Goal: Task Accomplishment & Management: Manage account settings

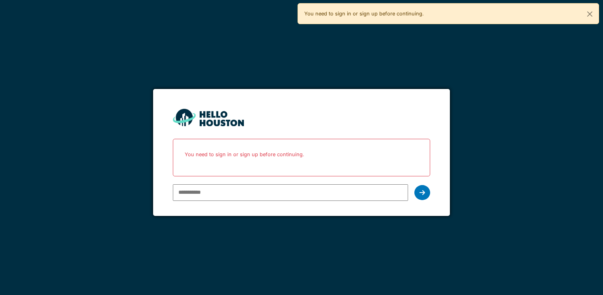
type input "**********"
click at [426, 194] on div at bounding box center [423, 192] width 16 height 15
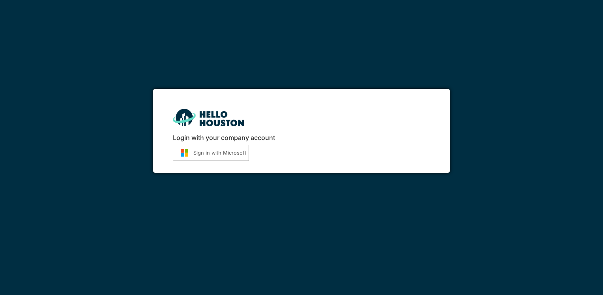
click at [201, 153] on button "Sign in with Microsoft" at bounding box center [211, 153] width 76 height 16
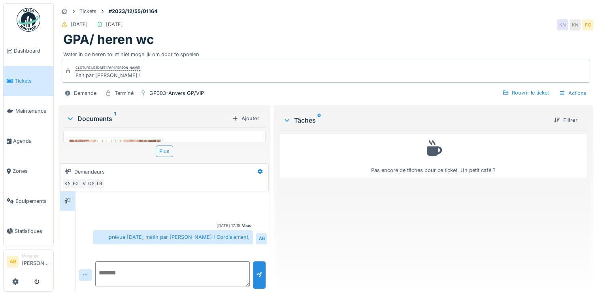
click at [26, 15] on img at bounding box center [29, 20] width 24 height 24
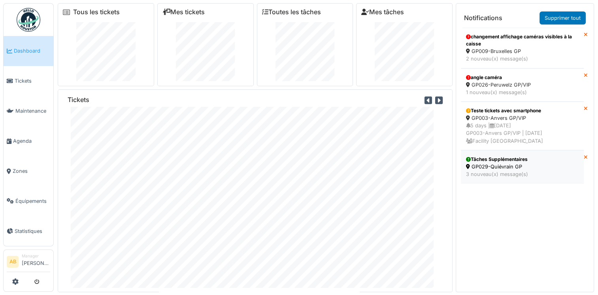
click at [502, 173] on div "3 nouveau(x) message(s)" at bounding box center [522, 174] width 113 height 8
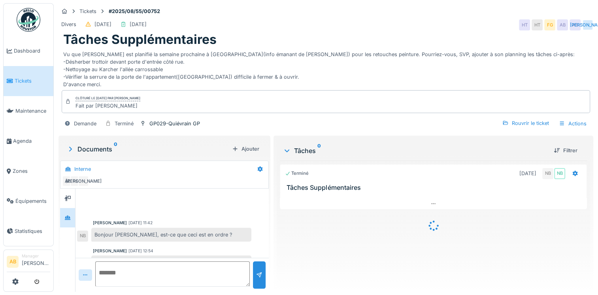
scroll to position [457, 0]
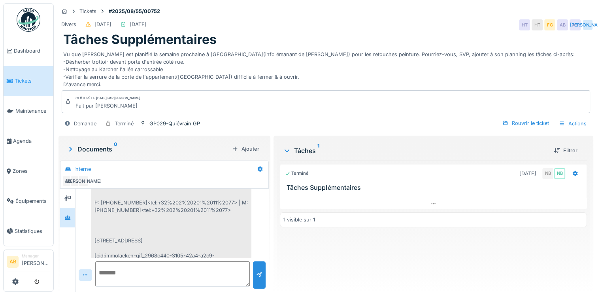
click at [24, 82] on span "Tickets" at bounding box center [33, 81] width 36 height 8
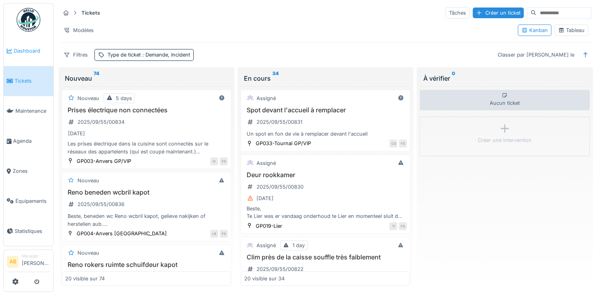
click at [21, 51] on span "Dashboard" at bounding box center [32, 51] width 36 height 8
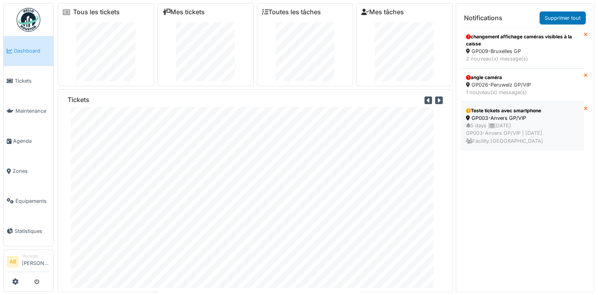
click at [510, 124] on div "5 days | 14/09/2025 GP003-Anvers GP/VIP | Il y a 1 jour(s) Facility Golden pala…" at bounding box center [522, 133] width 113 height 23
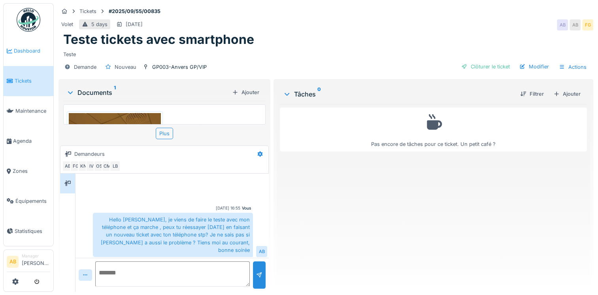
click at [27, 53] on span "Dashboard" at bounding box center [32, 51] width 36 height 8
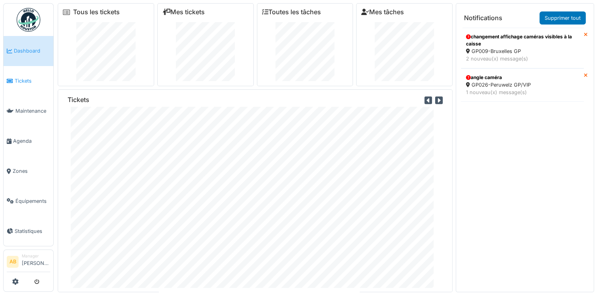
click at [21, 77] on span "Tickets" at bounding box center [33, 81] width 36 height 8
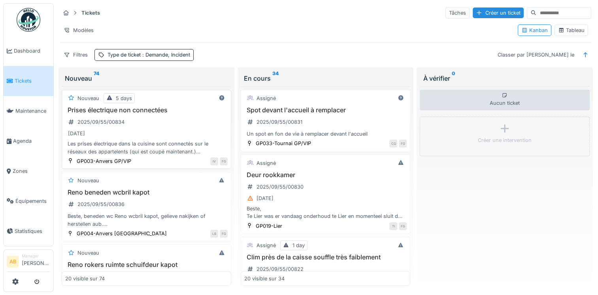
click at [166, 136] on div "15/09/2025" at bounding box center [146, 133] width 162 height 10
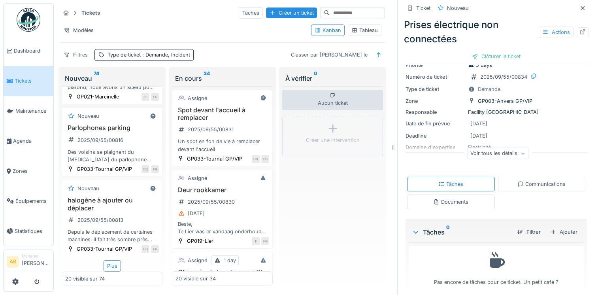
scroll to position [1453, 0]
click at [106, 264] on div "Plus" at bounding box center [111, 265] width 17 height 11
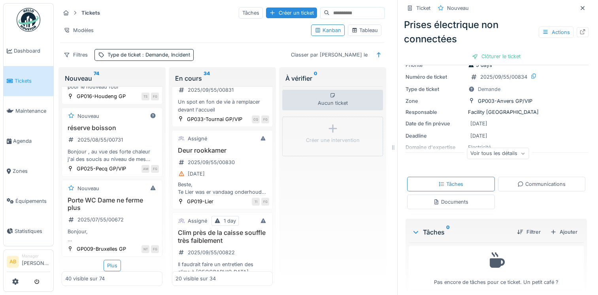
scroll to position [3091, 0]
click at [107, 268] on div "Plus" at bounding box center [111, 264] width 17 height 11
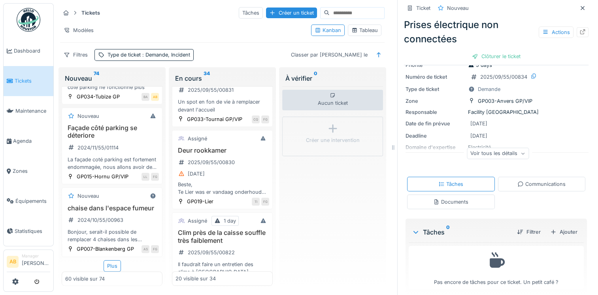
scroll to position [4739, 0]
click at [113, 265] on div "Plus" at bounding box center [111, 265] width 17 height 11
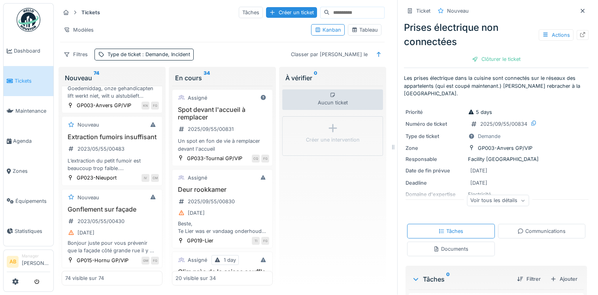
scroll to position [6, 0]
click at [13, 277] on link at bounding box center [15, 281] width 6 height 13
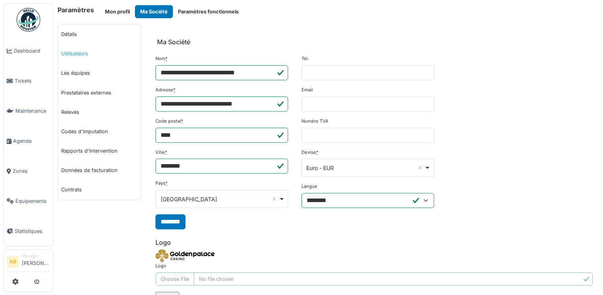
click at [87, 56] on link "Utilisateurs" at bounding box center [99, 53] width 83 height 19
select select "***"
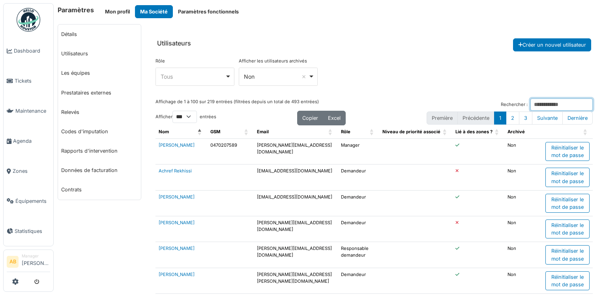
click at [550, 104] on input "Rechercher :" at bounding box center [562, 104] width 62 height 12
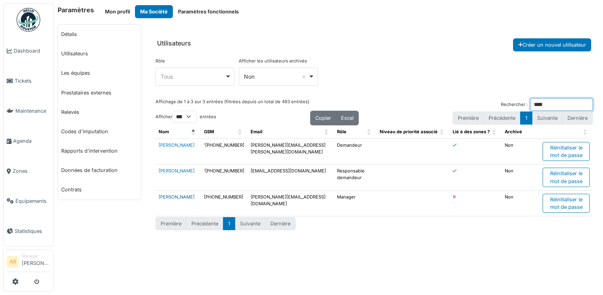
type input "****"
click at [175, 196] on link "Rodrigo Bolanos dubon" at bounding box center [177, 197] width 36 height 6
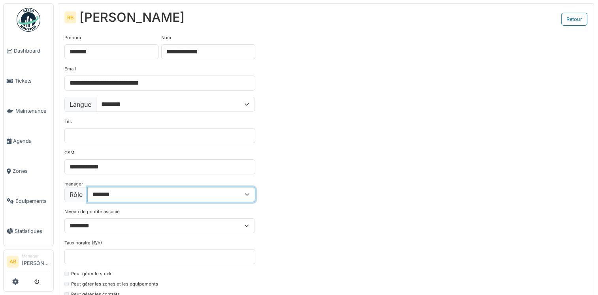
click at [250, 194] on select "**********" at bounding box center [171, 194] width 168 height 15
click at [301, 197] on div "**********" at bounding box center [325, 198] width 535 height 341
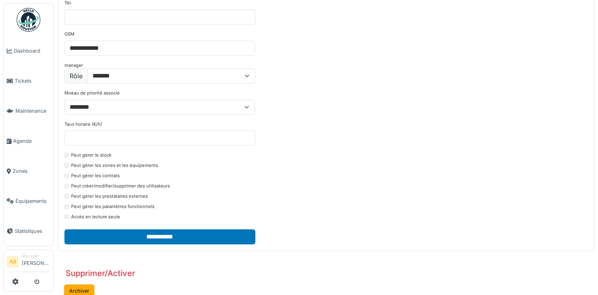
scroll to position [237, 0]
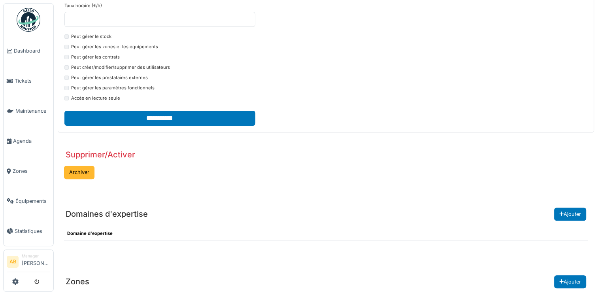
click at [85, 173] on button "Archiver" at bounding box center [79, 171] width 30 height 13
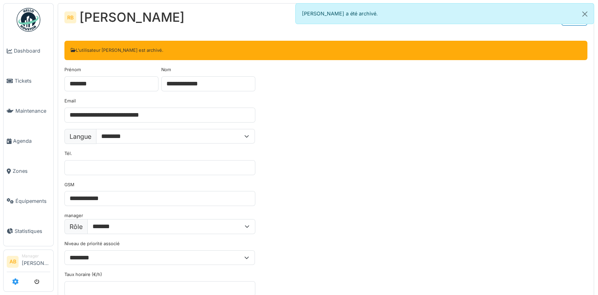
click at [14, 279] on icon at bounding box center [15, 281] width 6 height 6
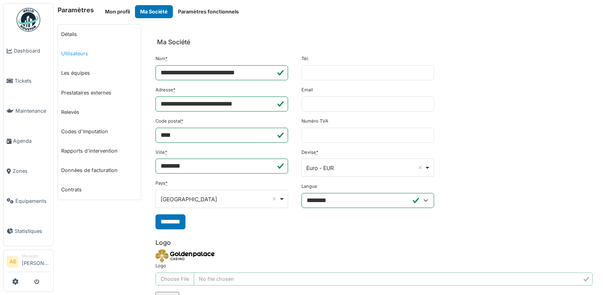
click at [76, 50] on link "Utilisateurs" at bounding box center [99, 53] width 83 height 19
select select "***"
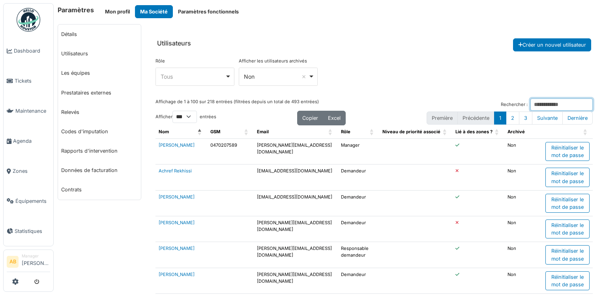
click at [542, 106] on input "Rechercher :" at bounding box center [562, 104] width 62 height 12
type input "****"
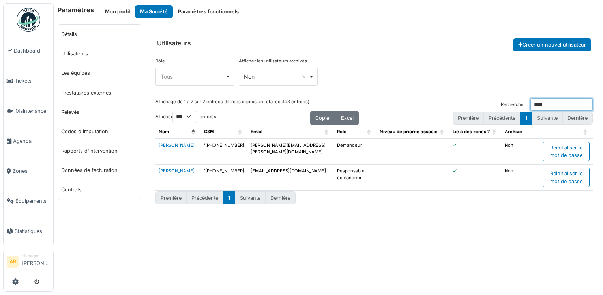
click at [588, 105] on input "****" at bounding box center [562, 104] width 62 height 12
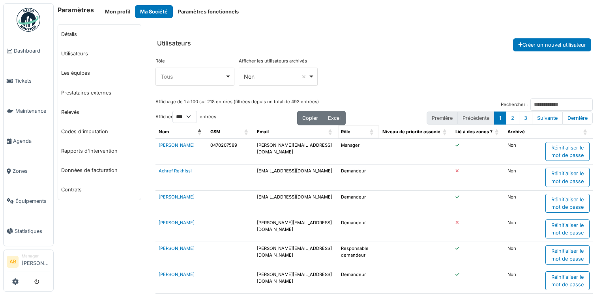
click at [370, 126] on span "Rôle: Activate to sort" at bounding box center [372, 131] width 5 height 13
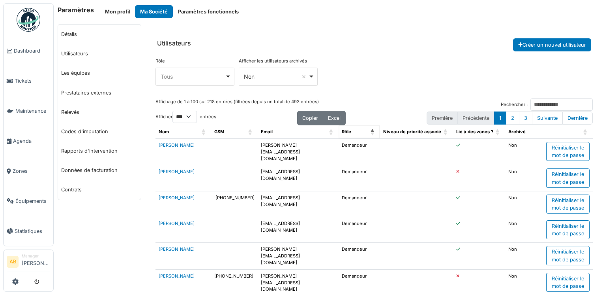
click at [367, 127] on th "Rôle" at bounding box center [359, 131] width 41 height 13
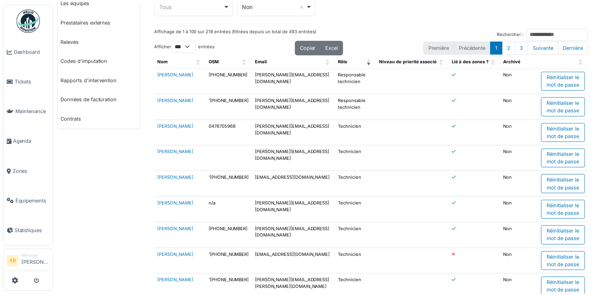
scroll to position [79, 0]
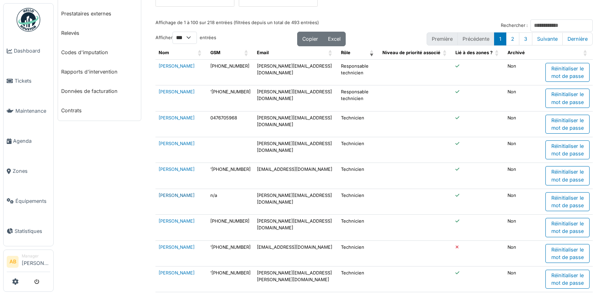
click at [182, 194] on link "[PERSON_NAME]" at bounding box center [177, 195] width 36 height 6
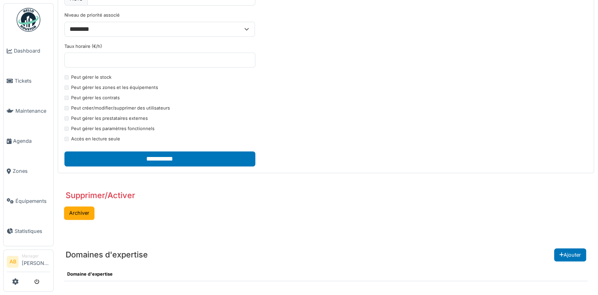
scroll to position [197, 0]
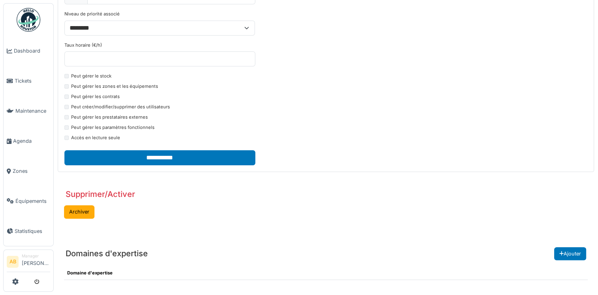
drag, startPoint x: 81, startPoint y: 206, endPoint x: 329, endPoint y: 38, distance: 299.9
click at [81, 207] on button "Archiver" at bounding box center [79, 211] width 30 height 13
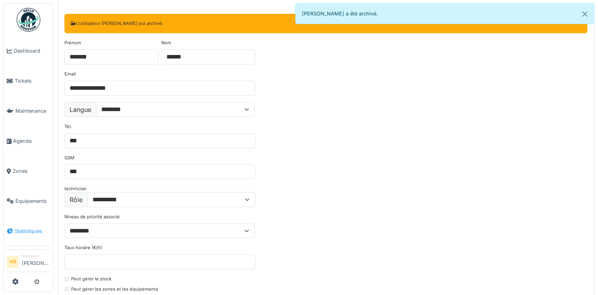
scroll to position [79, 0]
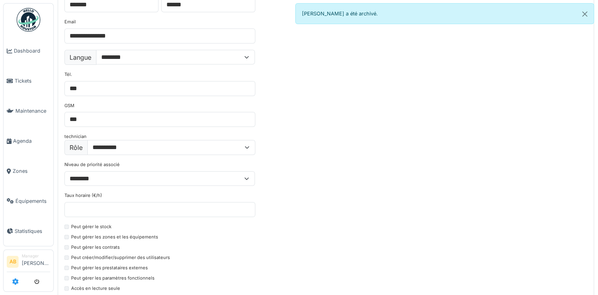
click at [14, 275] on ul "AB Manager [PERSON_NAME]" at bounding box center [28, 270] width 51 height 42
click at [14, 279] on icon at bounding box center [15, 281] width 6 height 6
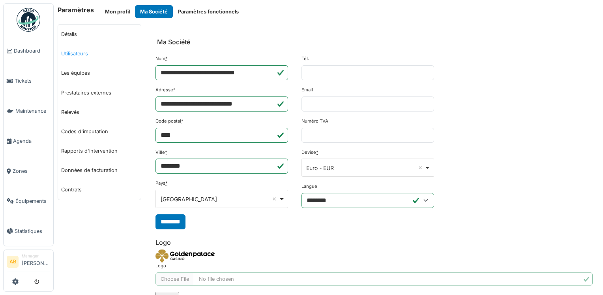
click at [84, 58] on link "Utilisateurs" at bounding box center [99, 53] width 83 height 19
select select "***"
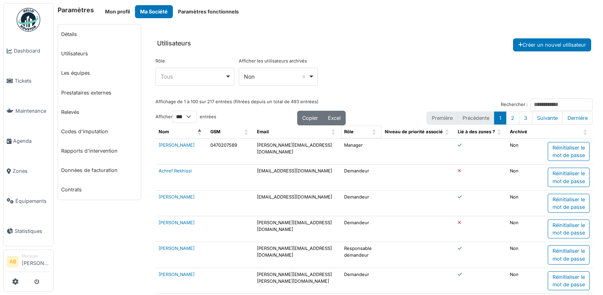
click at [349, 132] on span "Rôle" at bounding box center [348, 132] width 9 height 6
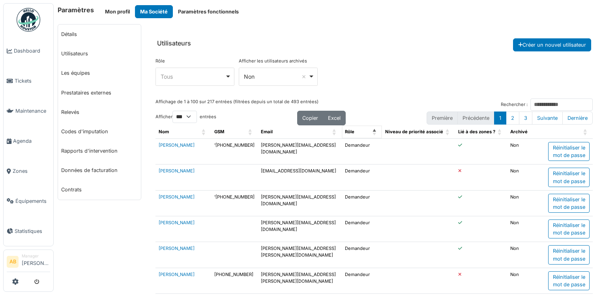
click at [373, 129] on span "Rôle: Activate to invert sorting" at bounding box center [375, 131] width 5 height 13
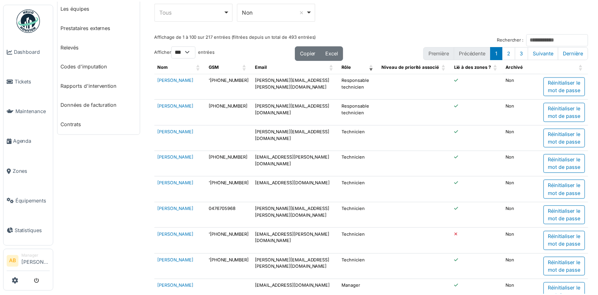
scroll to position [79, 0]
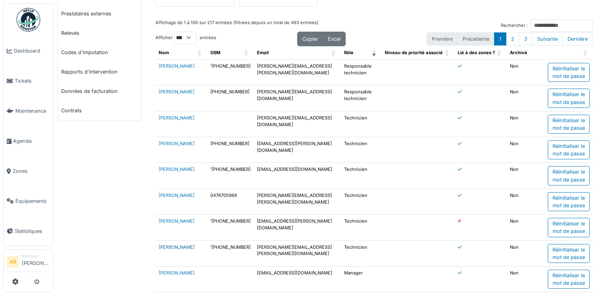
click at [172, 245] on link "Mehmed Smajic" at bounding box center [177, 247] width 36 height 6
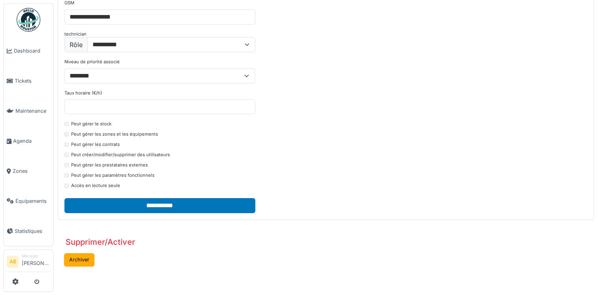
scroll to position [197, 0]
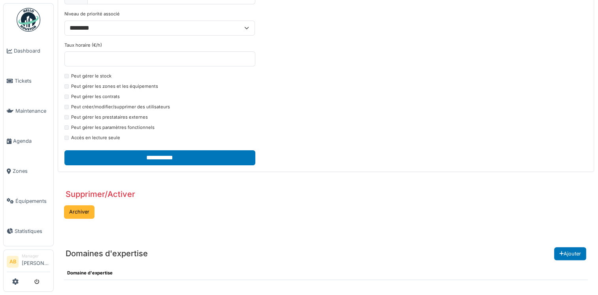
click at [81, 210] on button "Archiver" at bounding box center [79, 211] width 30 height 13
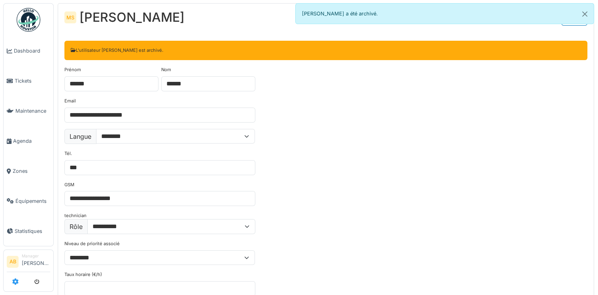
click at [17, 282] on icon at bounding box center [15, 281] width 6 height 6
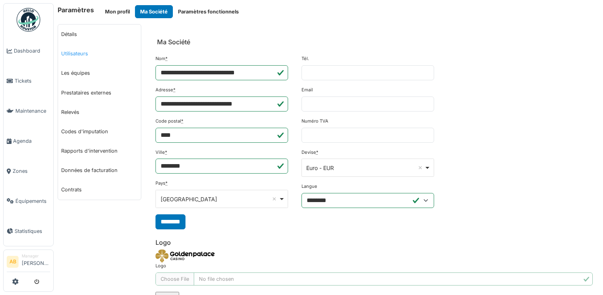
click at [82, 53] on link "Utilisateurs" at bounding box center [99, 53] width 83 height 19
select select "***"
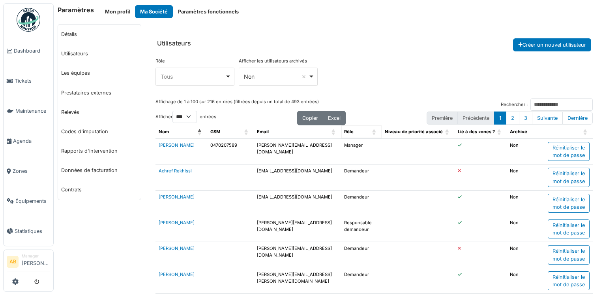
click at [348, 130] on span "Rôle" at bounding box center [348, 132] width 9 height 6
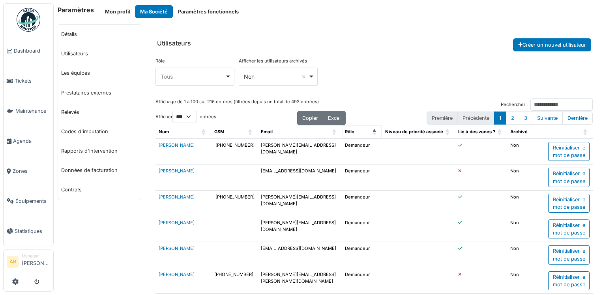
click at [354, 130] on div "Rôle" at bounding box center [357, 131] width 25 height 7
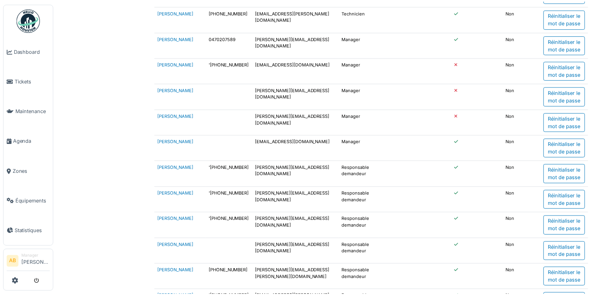
scroll to position [276, 0]
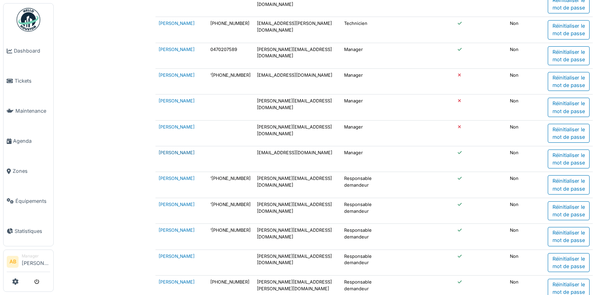
click at [179, 150] on link "[PERSON_NAME]" at bounding box center [177, 153] width 36 height 6
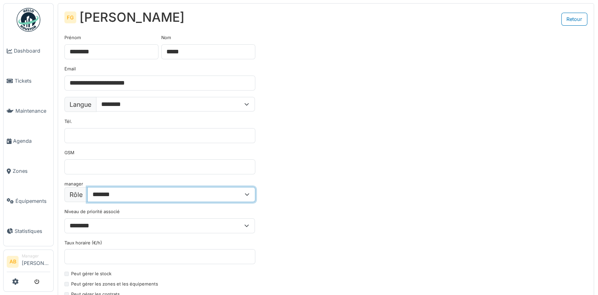
click at [250, 193] on select "**********" at bounding box center [171, 194] width 168 height 15
select select "**********"
click at [87, 187] on select "**********" at bounding box center [171, 194] width 168 height 15
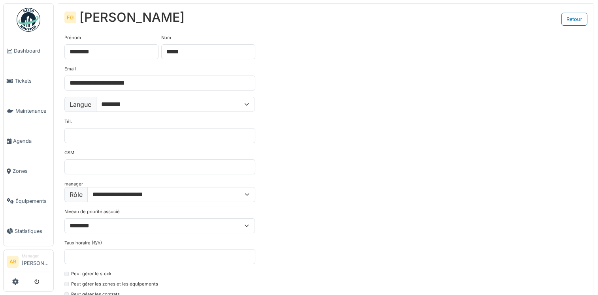
click at [327, 219] on div "**********" at bounding box center [325, 198] width 535 height 341
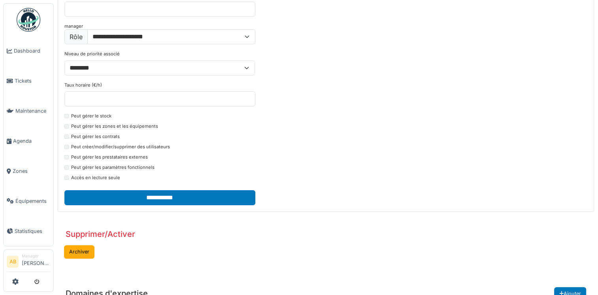
scroll to position [158, 0]
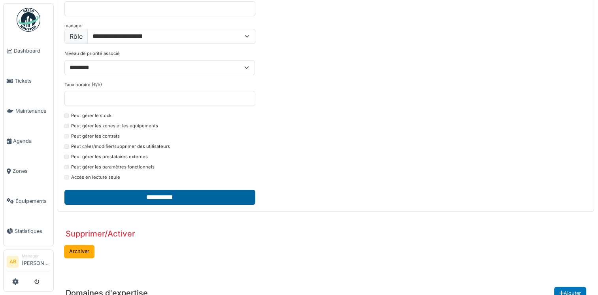
click at [201, 196] on input "**********" at bounding box center [159, 197] width 191 height 15
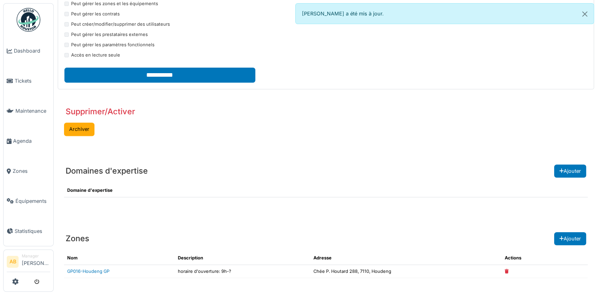
scroll to position [281, 0]
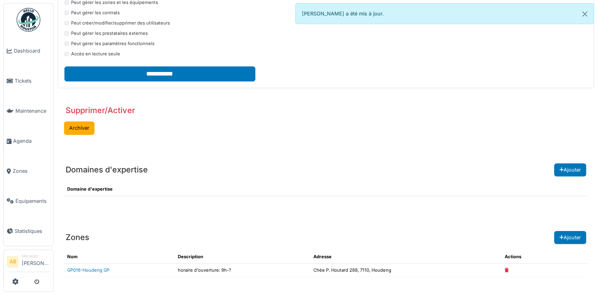
click at [510, 271] on td at bounding box center [544, 269] width 86 height 13
click at [508, 268] on icon at bounding box center [506, 270] width 4 height 4
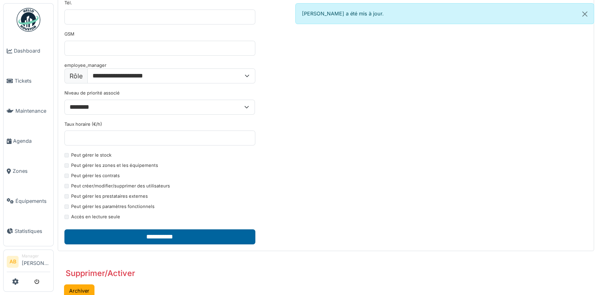
scroll to position [0, 0]
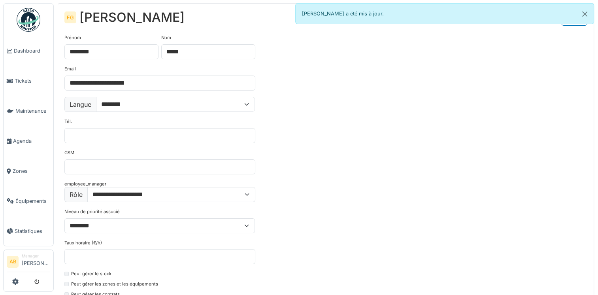
click at [33, 27] on img at bounding box center [29, 20] width 24 height 24
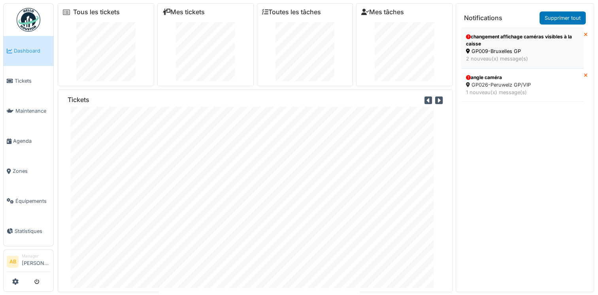
click at [518, 51] on div "GP009-Bruxelles GP" at bounding box center [522, 51] width 113 height 8
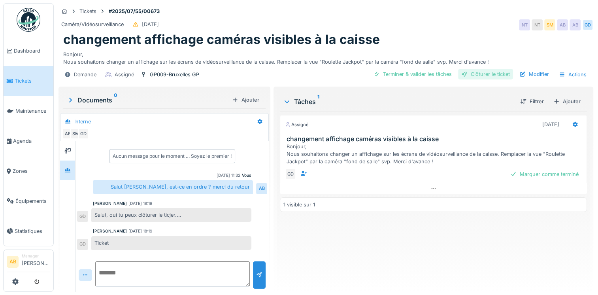
click at [476, 76] on div "Clôturer le ticket" at bounding box center [485, 74] width 55 height 11
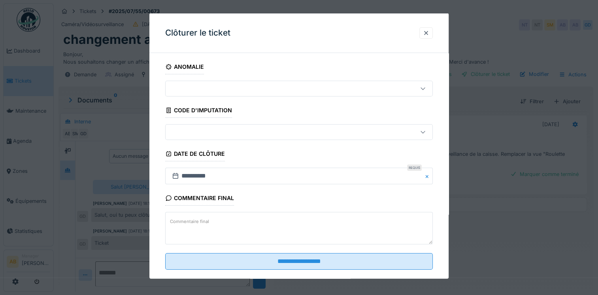
click at [242, 219] on textarea "Commentaire final" at bounding box center [298, 228] width 267 height 32
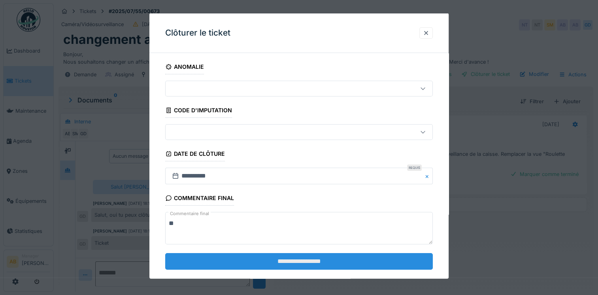
type textarea "**"
click at [244, 253] on input "**********" at bounding box center [298, 260] width 267 height 17
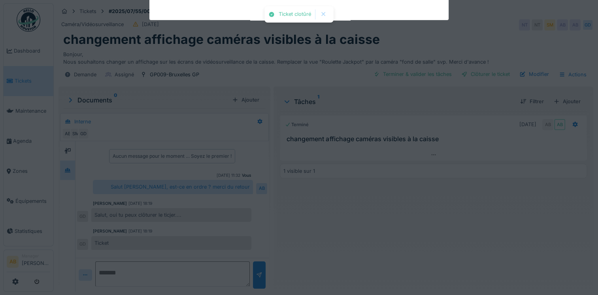
scroll to position [20, 0]
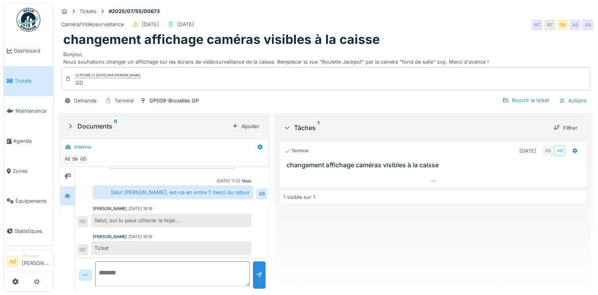
click at [30, 19] on img at bounding box center [29, 20] width 24 height 24
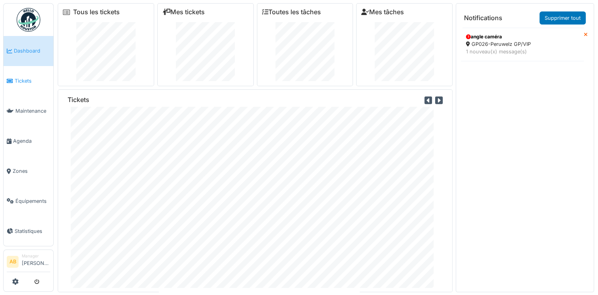
click at [14, 77] on li "Tickets" at bounding box center [28, 81] width 43 height 8
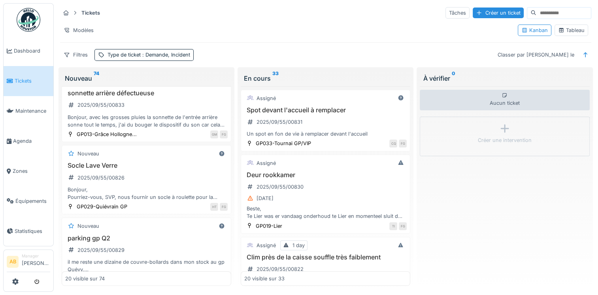
scroll to position [355, 0]
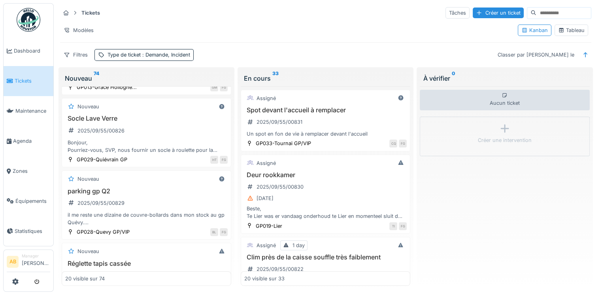
click at [28, 82] on span "Tickets" at bounding box center [33, 81] width 36 height 8
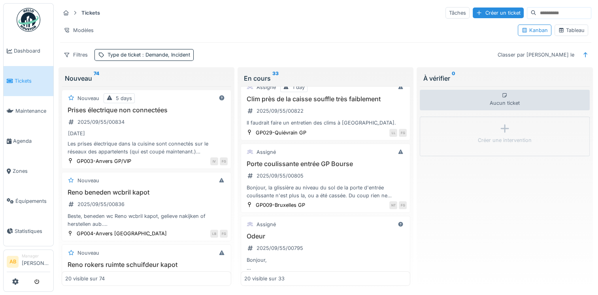
scroll to position [197, 0]
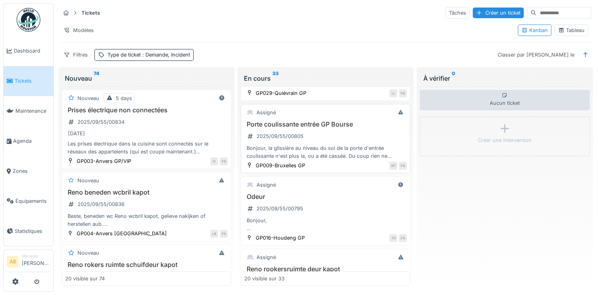
click at [319, 150] on div "Bonjour, la glissière au niveau du sol de la porte d'entrée coulissante n'est p…" at bounding box center [325, 151] width 162 height 15
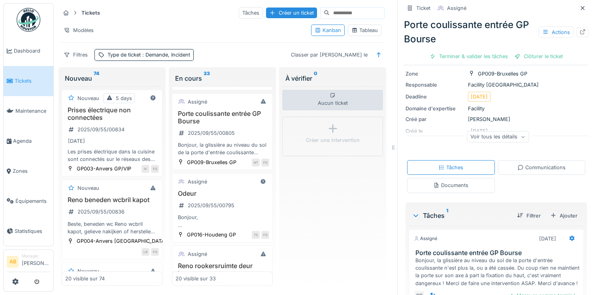
scroll to position [118, 0]
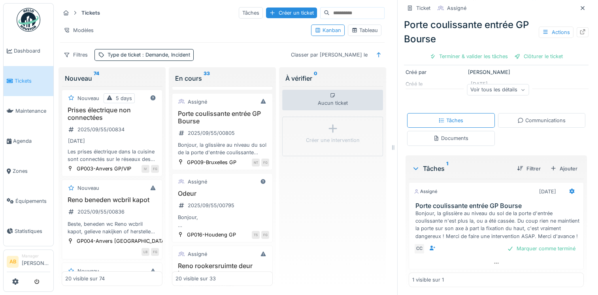
click at [531, 120] on div "Communications" at bounding box center [541, 121] width 48 height 8
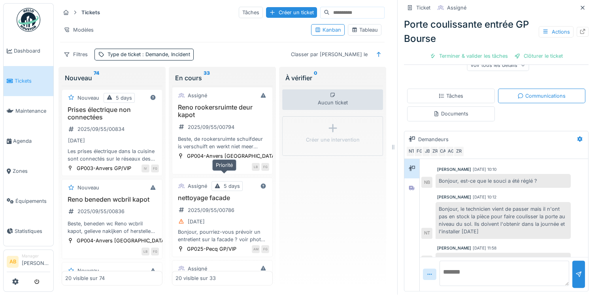
scroll to position [436, 0]
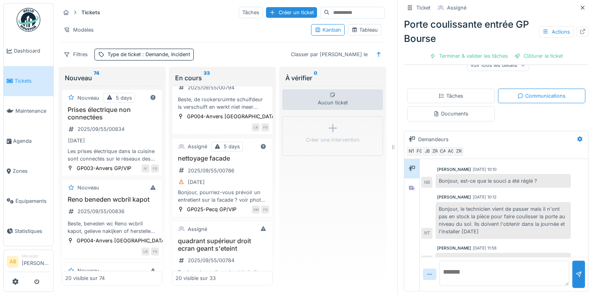
click at [234, 177] on div "[DATE]" at bounding box center [222, 182] width 94 height 10
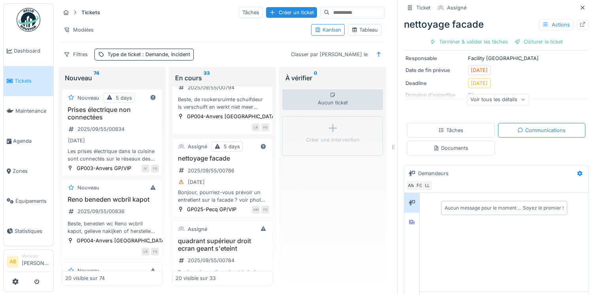
scroll to position [113, 0]
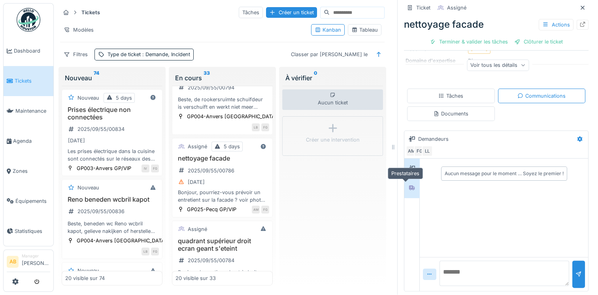
click at [408, 185] on icon at bounding box center [411, 187] width 6 height 5
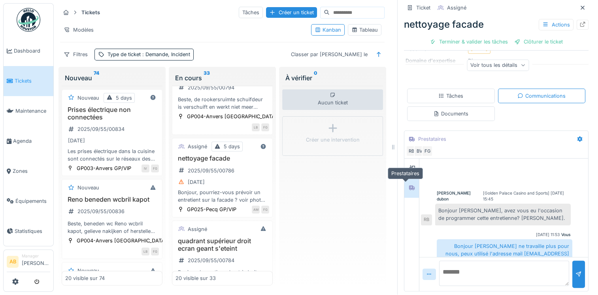
scroll to position [95, 0]
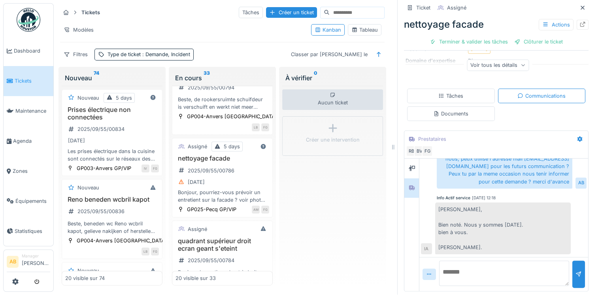
click at [468, 268] on textarea at bounding box center [504, 272] width 130 height 25
click at [502, 275] on textarea "**********" at bounding box center [504, 272] width 130 height 25
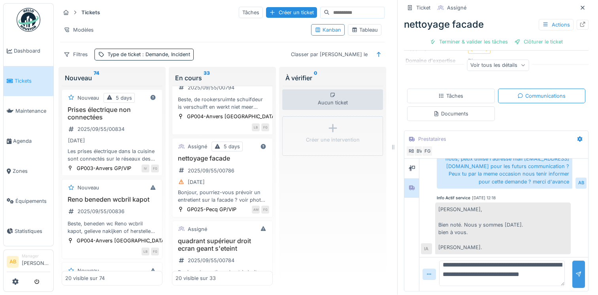
type textarea "**********"
click at [572, 263] on div at bounding box center [578, 273] width 13 height 27
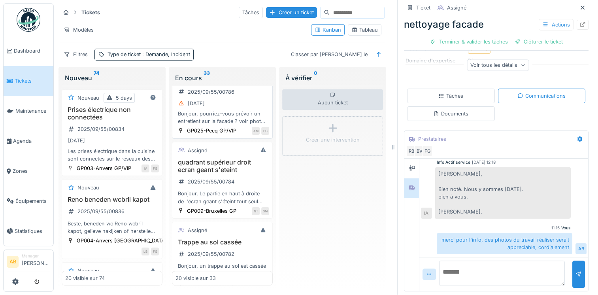
scroll to position [515, 0]
click at [218, 189] on div "Bonjour, Le partie en haut à droite de l'écran geant s'éteint tout seul apres q…" at bounding box center [222, 196] width 94 height 15
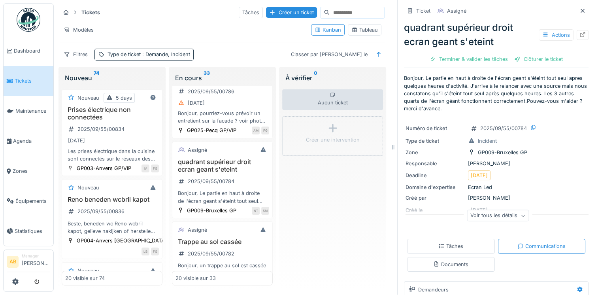
scroll to position [118, 0]
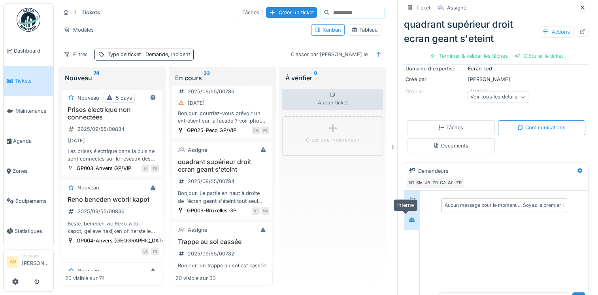
click at [409, 217] on icon at bounding box center [412, 219] width 6 height 4
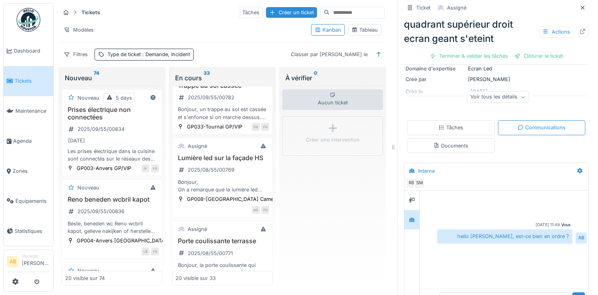
scroll to position [673, 0]
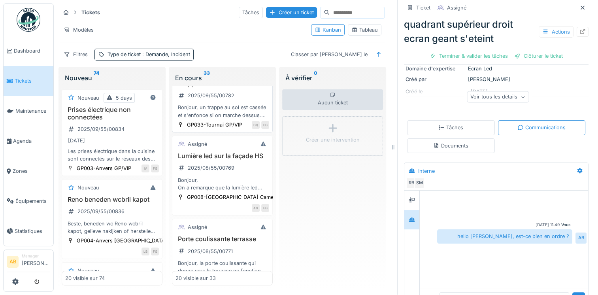
click at [222, 106] on div "Bonjour, un trappe au sol est cassée et s'enfonce si on marche dessus. Se trouv…" at bounding box center [222, 110] width 94 height 15
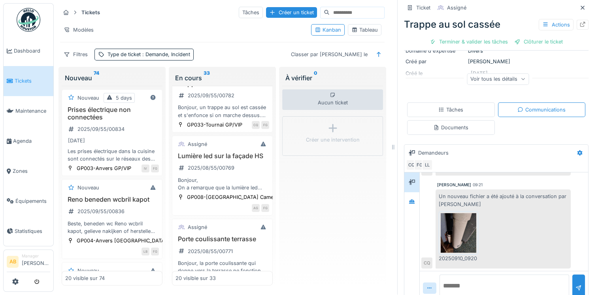
scroll to position [113, 0]
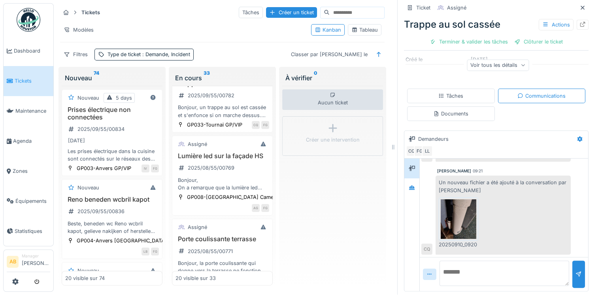
click at [457, 212] on img at bounding box center [458, 218] width 36 height 39
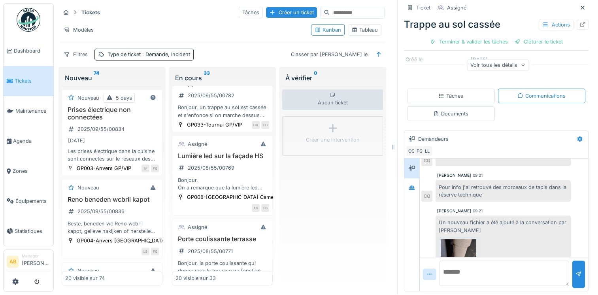
scroll to position [193, 0]
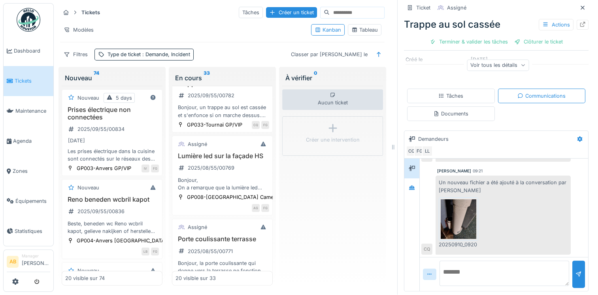
click at [469, 261] on textarea at bounding box center [504, 272] width 130 height 25
click at [520, 265] on textarea "**********" at bounding box center [504, 272] width 130 height 25
type textarea "**********"
click at [572, 264] on div at bounding box center [578, 273] width 13 height 27
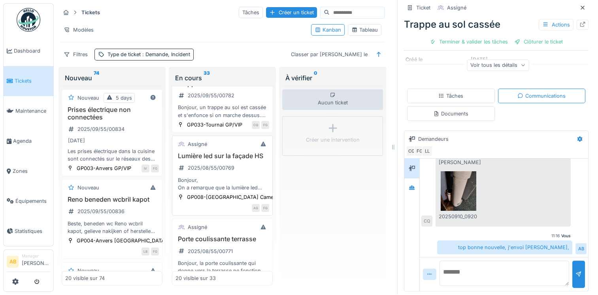
click at [213, 184] on div "Bonjour, On a remarque que la lumière led sur la façade de Cameo ne fonctionne …" at bounding box center [222, 183] width 94 height 15
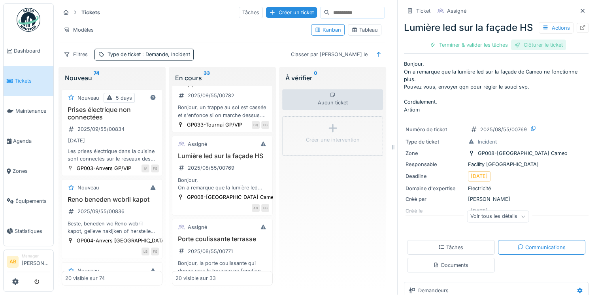
click at [542, 50] on div "Clôturer le ticket" at bounding box center [538, 44] width 55 height 11
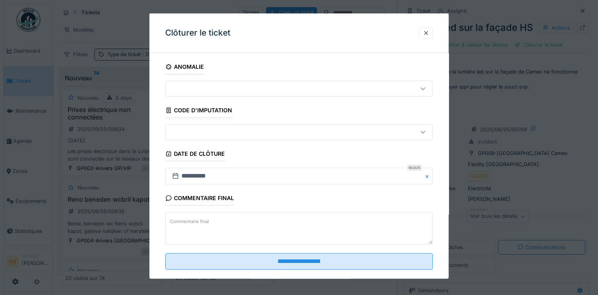
click at [196, 221] on label "Commentaire final" at bounding box center [189, 221] width 42 height 10
click at [196, 221] on textarea "Commentaire final" at bounding box center [298, 228] width 267 height 32
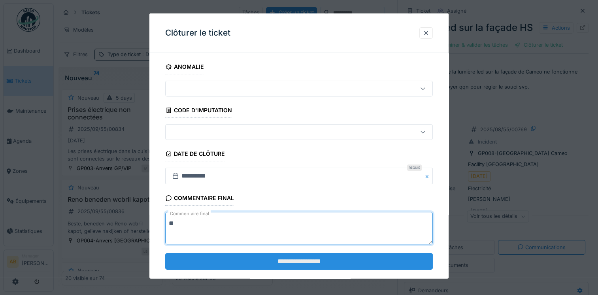
type textarea "**"
click at [223, 262] on input "**********" at bounding box center [298, 260] width 267 height 17
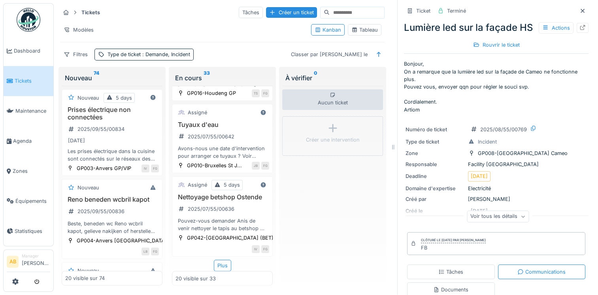
scroll to position [1472, 0]
click at [222, 259] on div "Plus" at bounding box center [222, 264] width 17 height 11
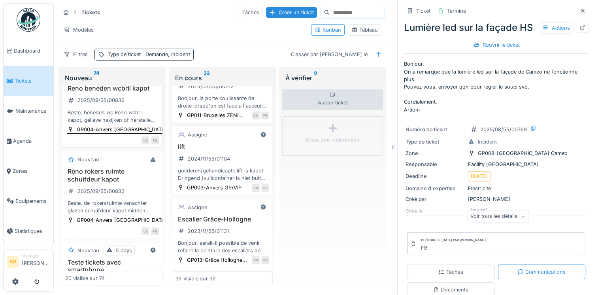
scroll to position [118, 0]
